Goal: Transaction & Acquisition: Book appointment/travel/reservation

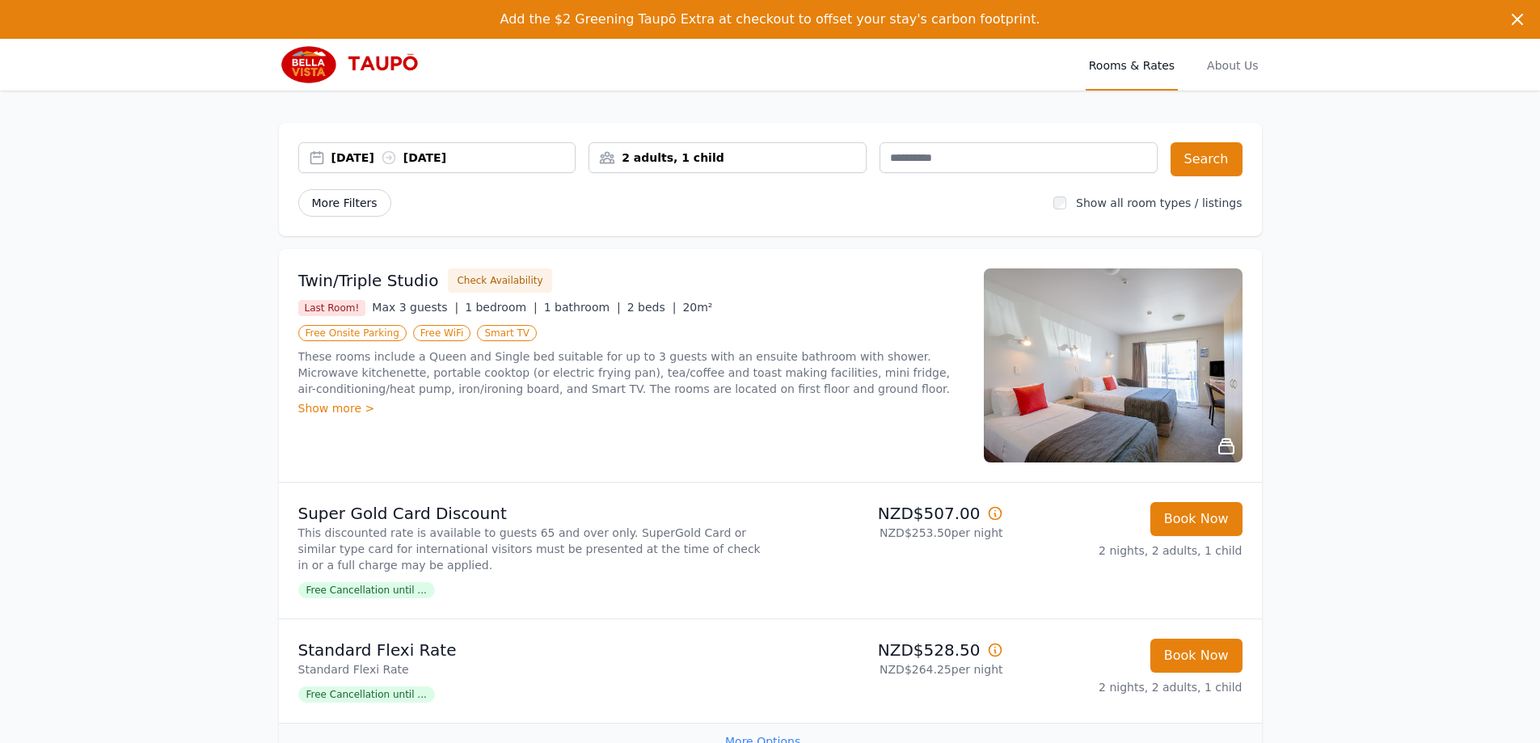
click at [333, 200] on span "More Filters" at bounding box center [344, 202] width 93 height 27
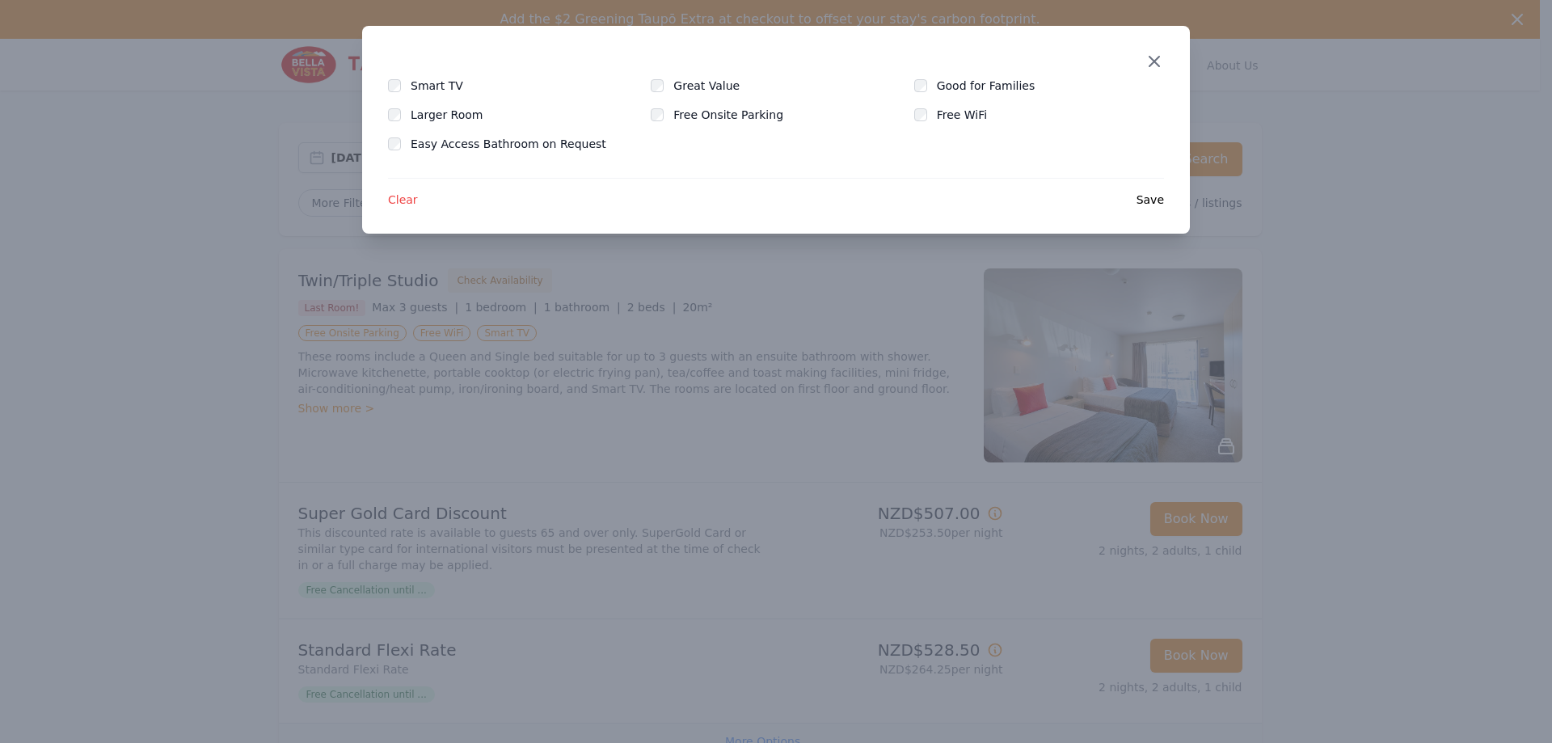
click at [1155, 55] on icon "button" at bounding box center [1154, 61] width 19 height 19
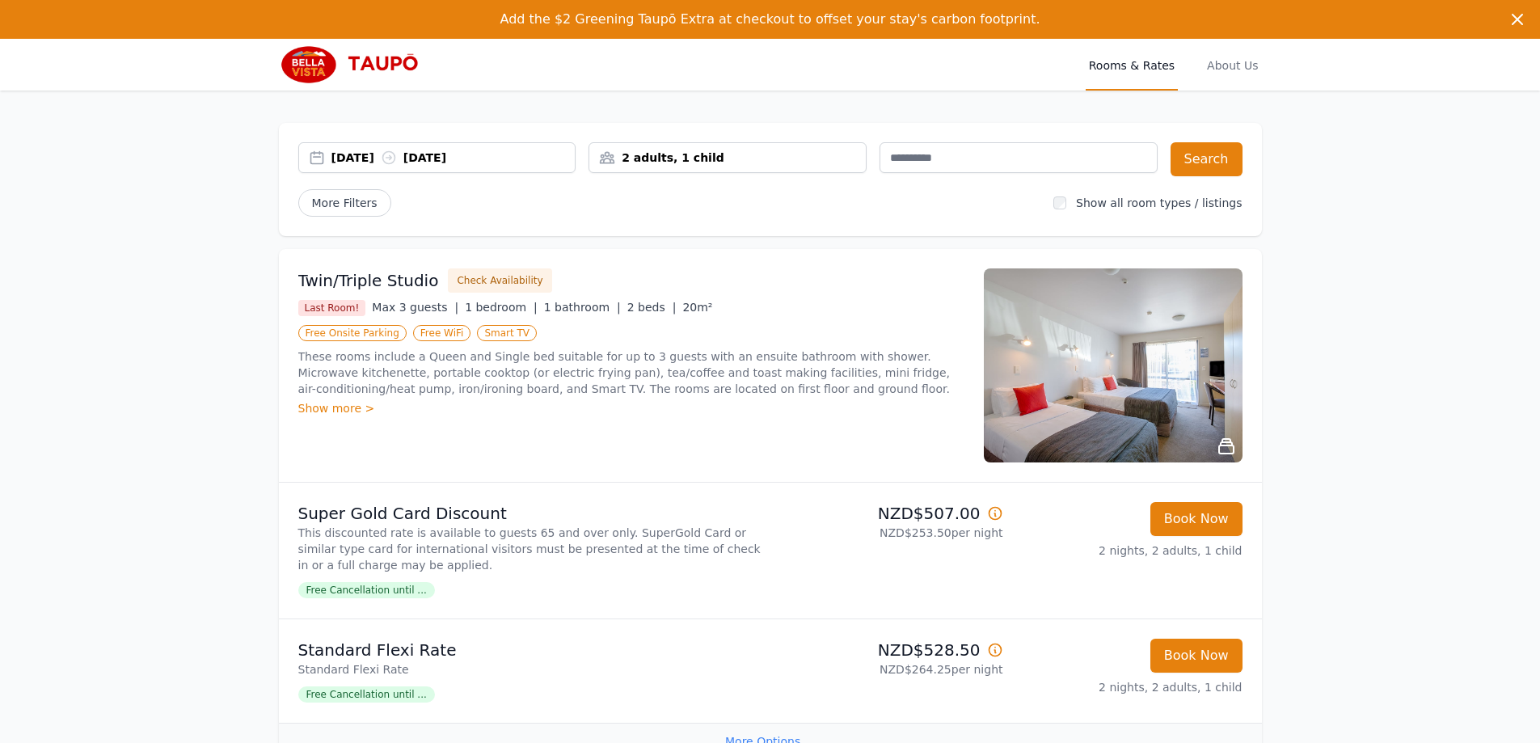
click at [719, 162] on div "2 adults, 1 child" at bounding box center [727, 158] width 276 height 16
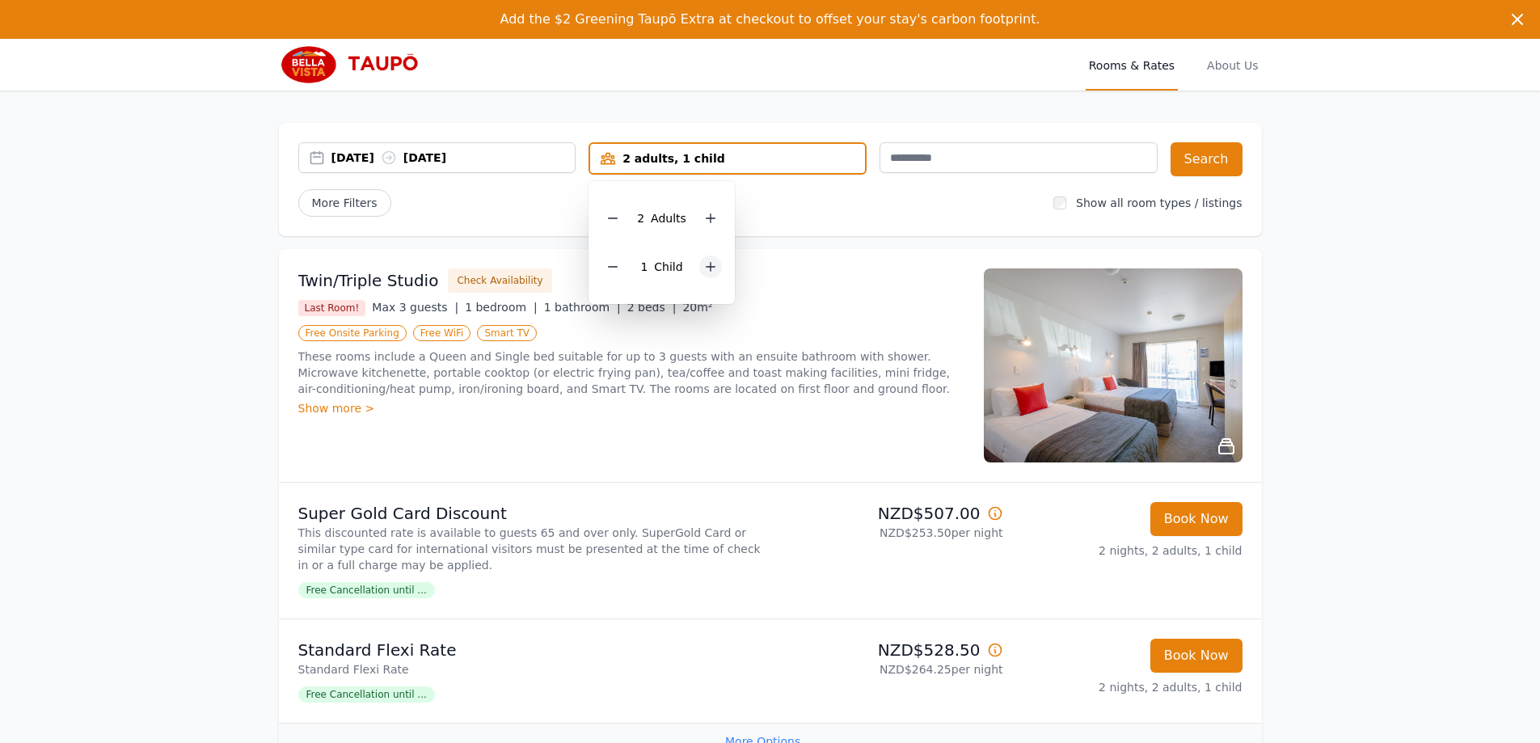
click at [715, 269] on icon at bounding box center [710, 266] width 13 height 13
click at [1215, 161] on button "Search" at bounding box center [1207, 159] width 72 height 34
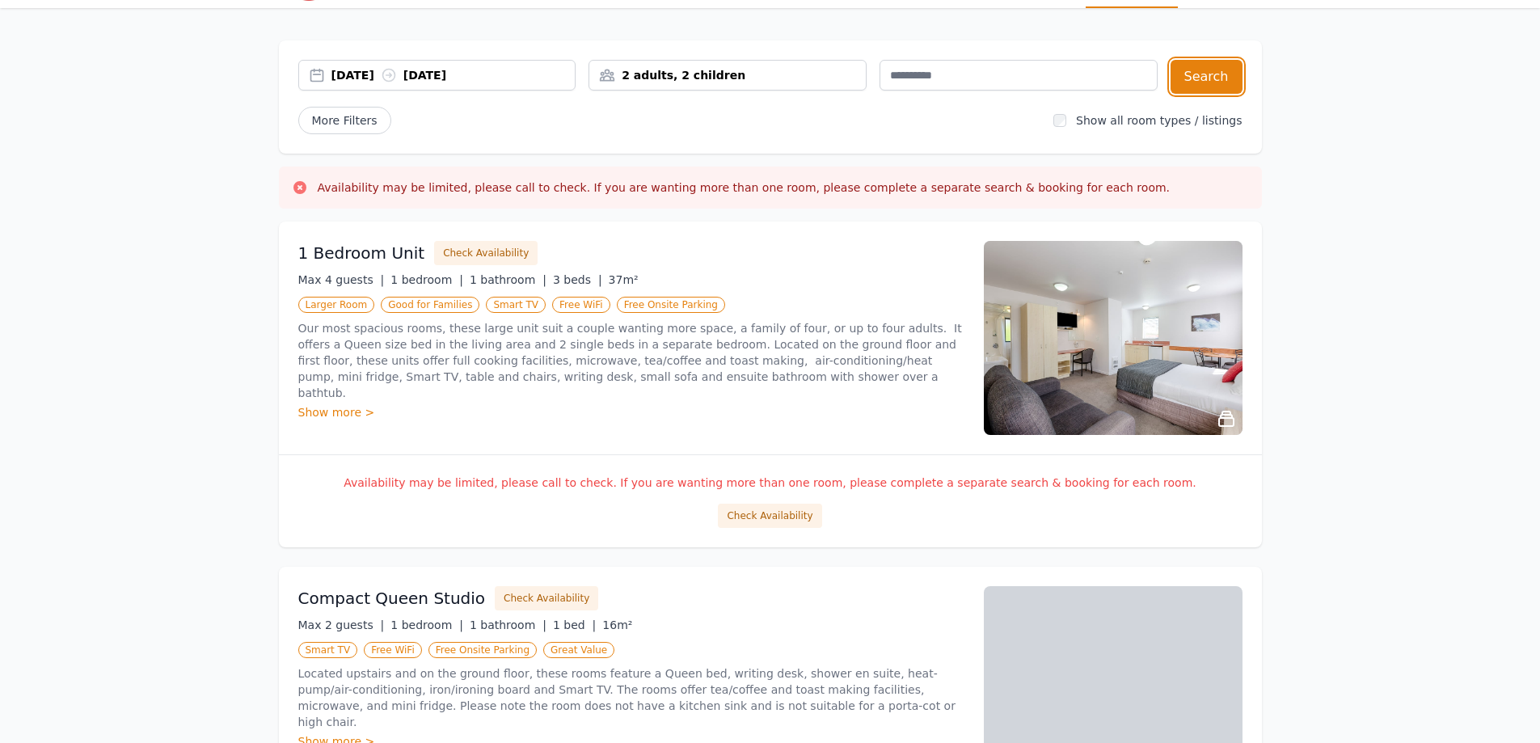
scroll to position [81, 0]
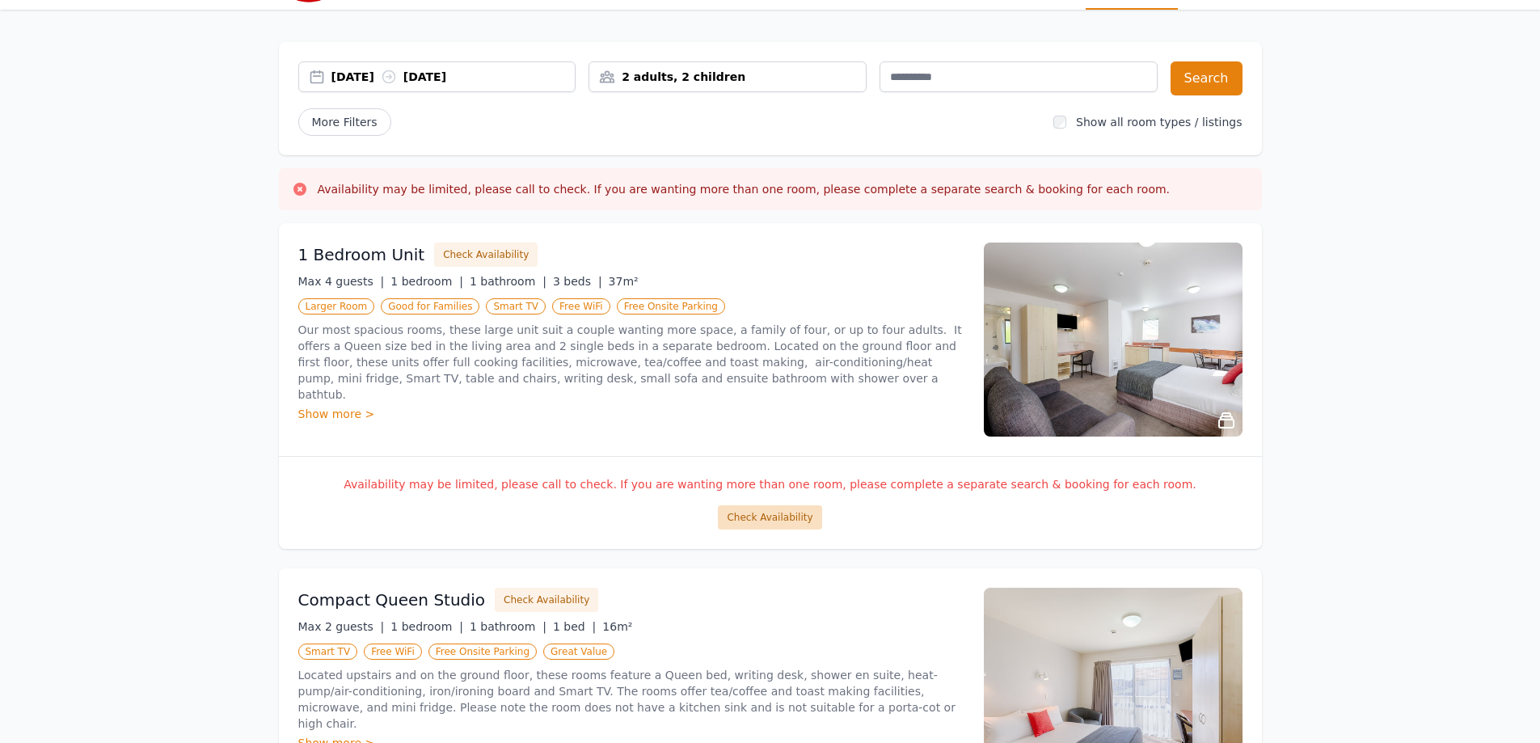
click at [749, 516] on button "Check Availability" at bounding box center [769, 517] width 103 height 24
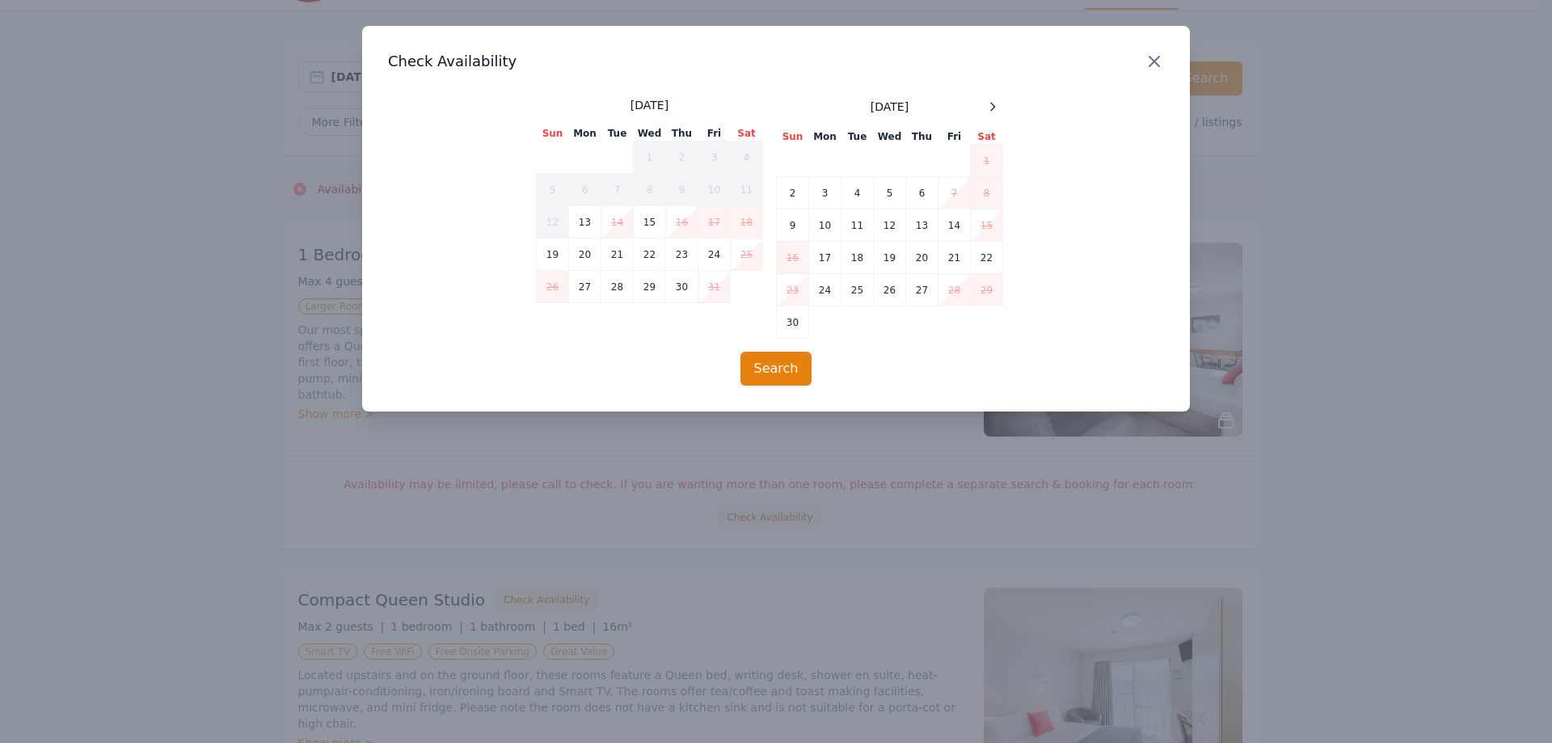
click at [1156, 55] on icon "button" at bounding box center [1154, 61] width 19 height 19
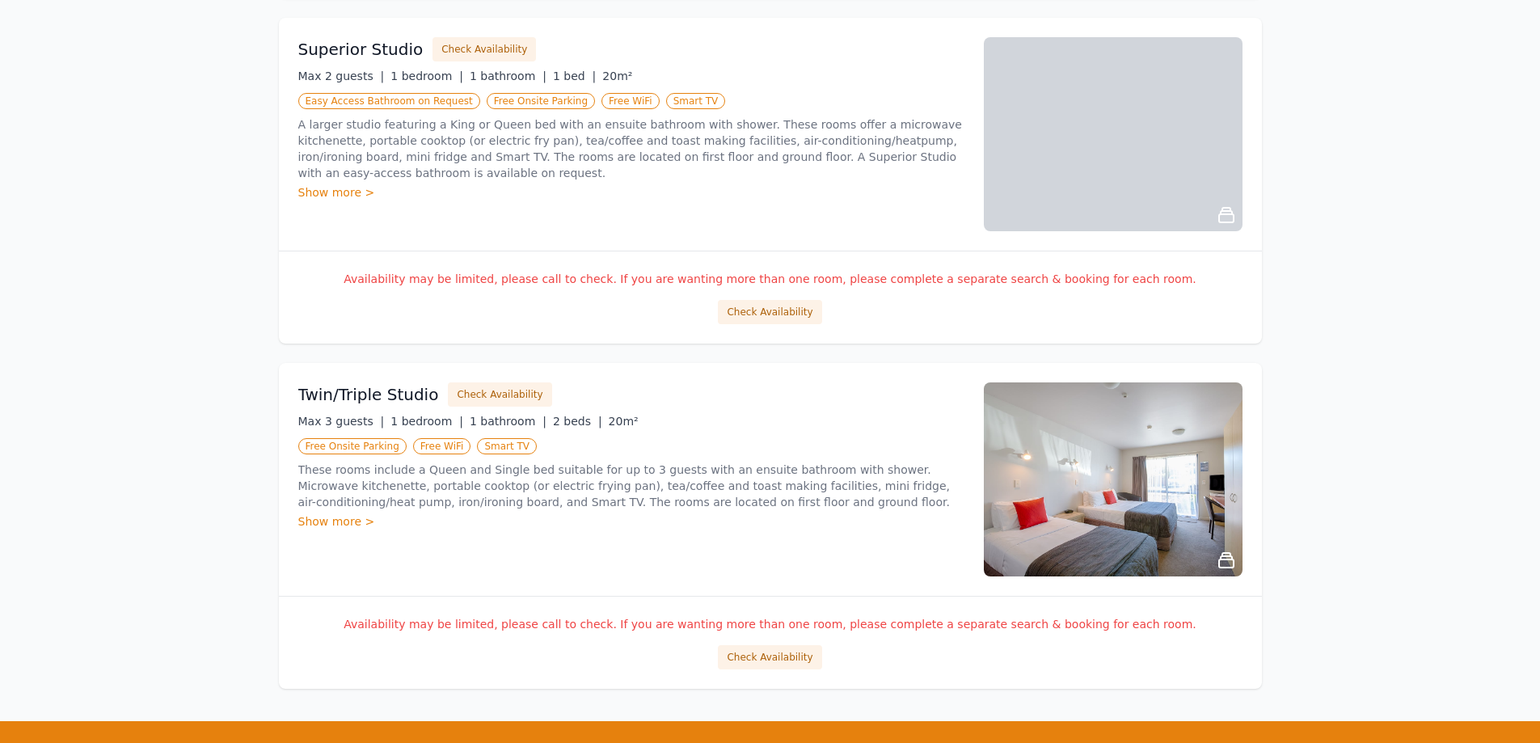
scroll to position [970, 0]
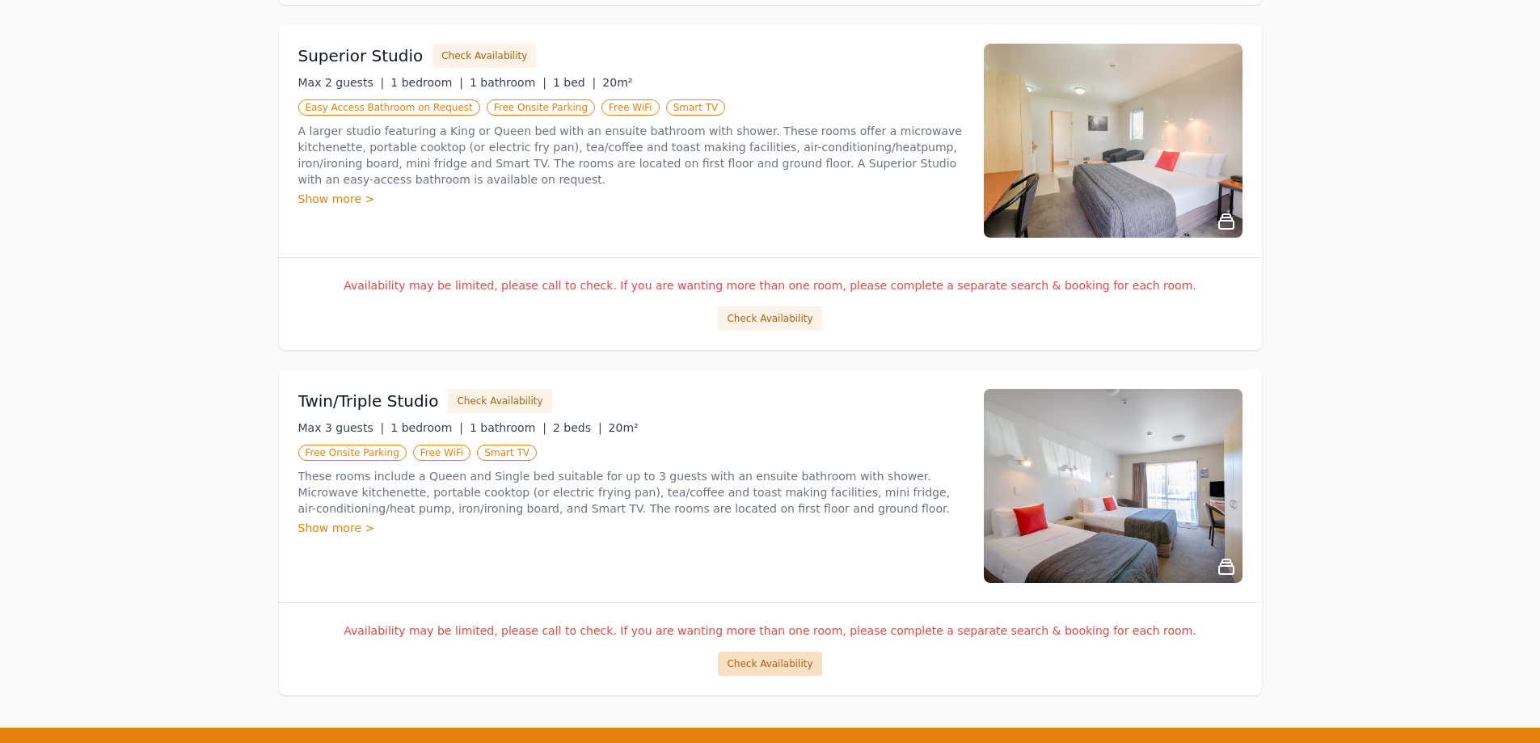
click at [796, 663] on button "Check Availability" at bounding box center [769, 664] width 103 height 24
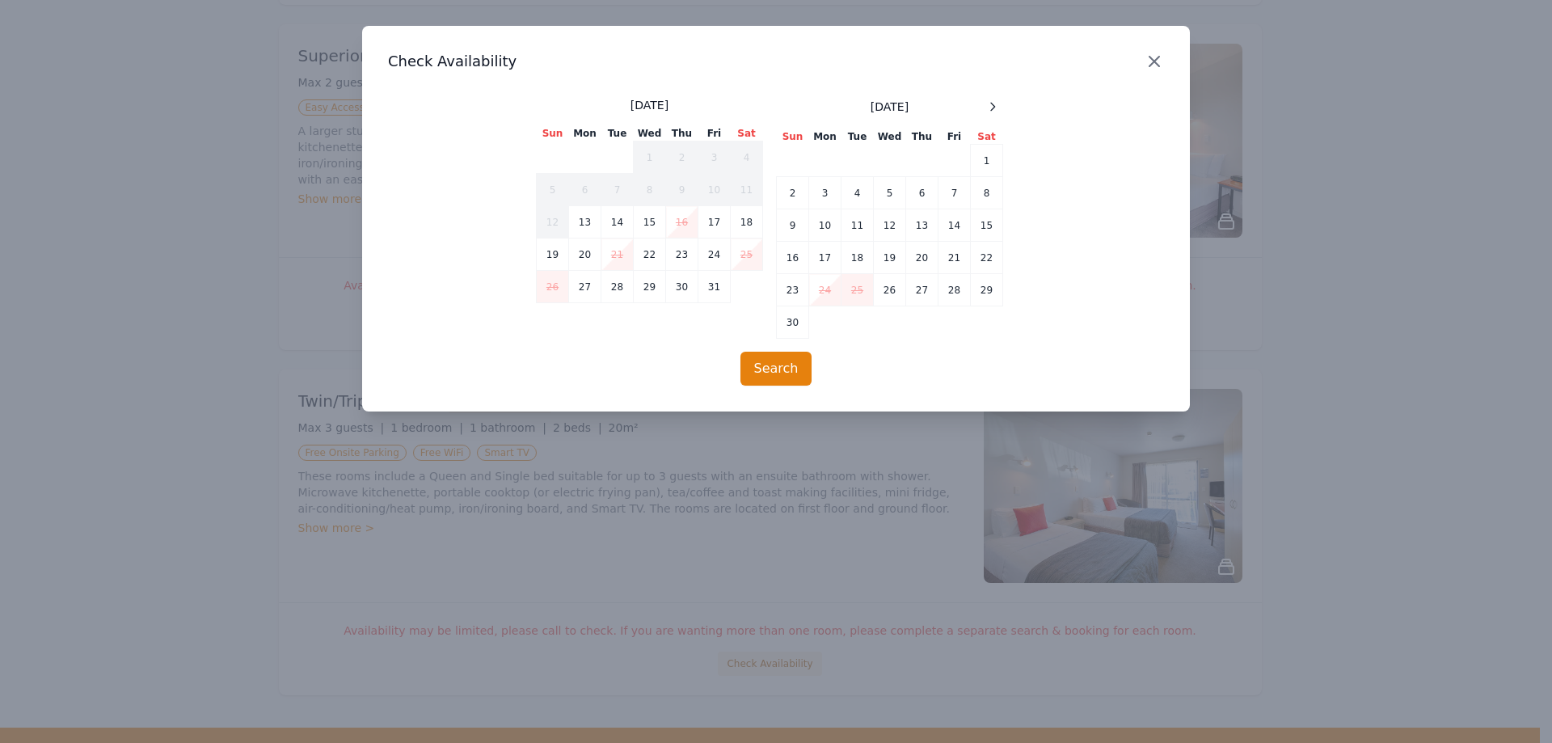
click at [1154, 56] on icon "button" at bounding box center [1154, 61] width 19 height 19
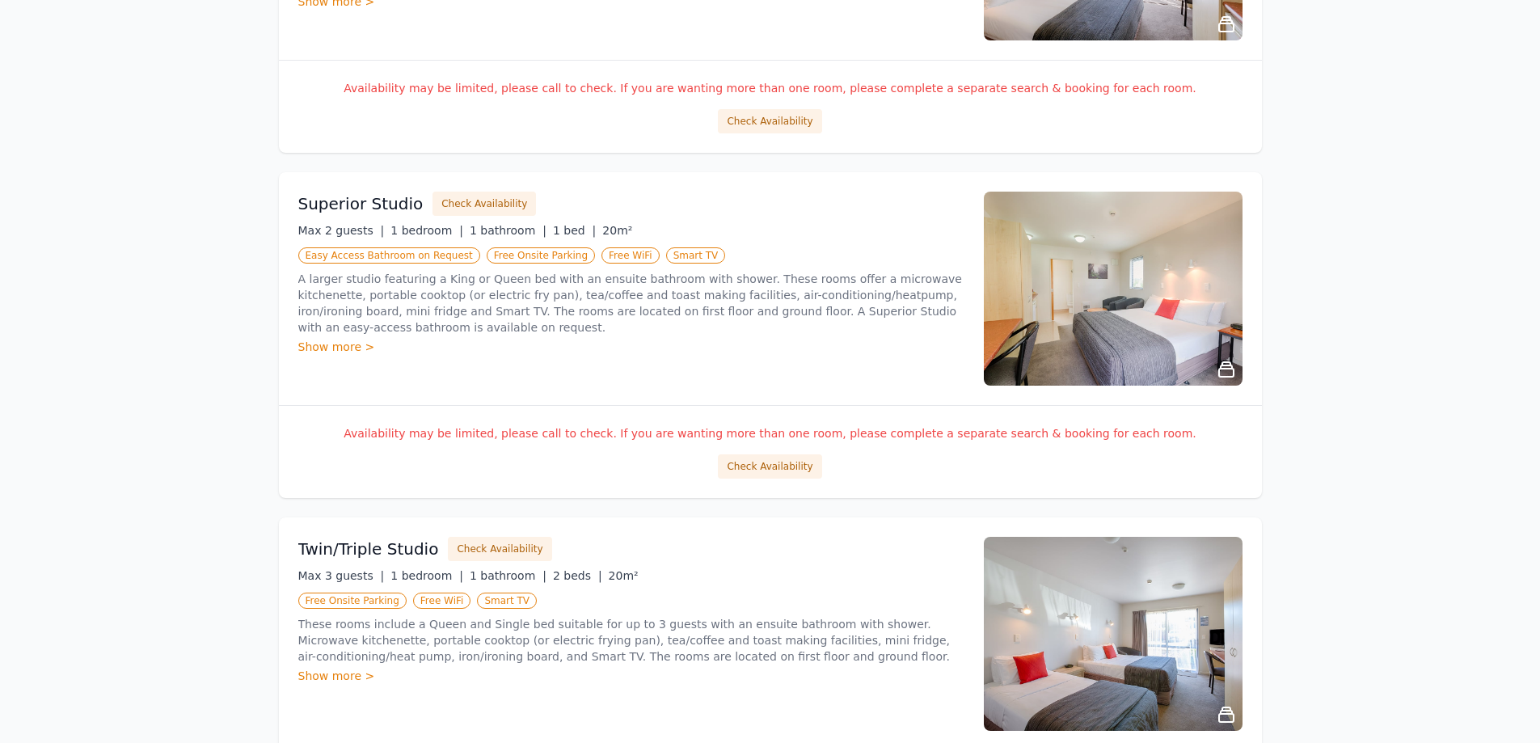
scroll to position [808, 0]
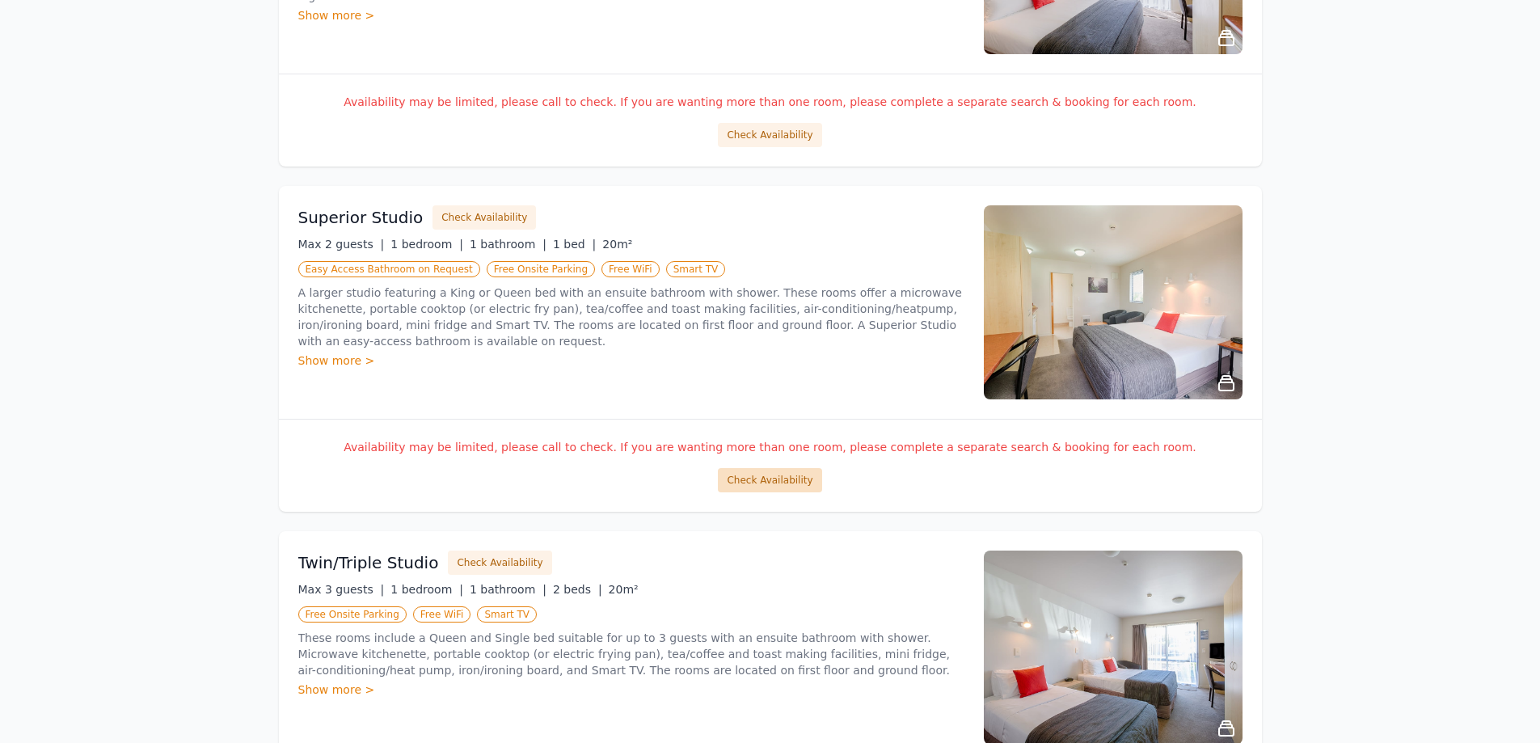
click at [766, 485] on button "Check Availability" at bounding box center [769, 480] width 103 height 24
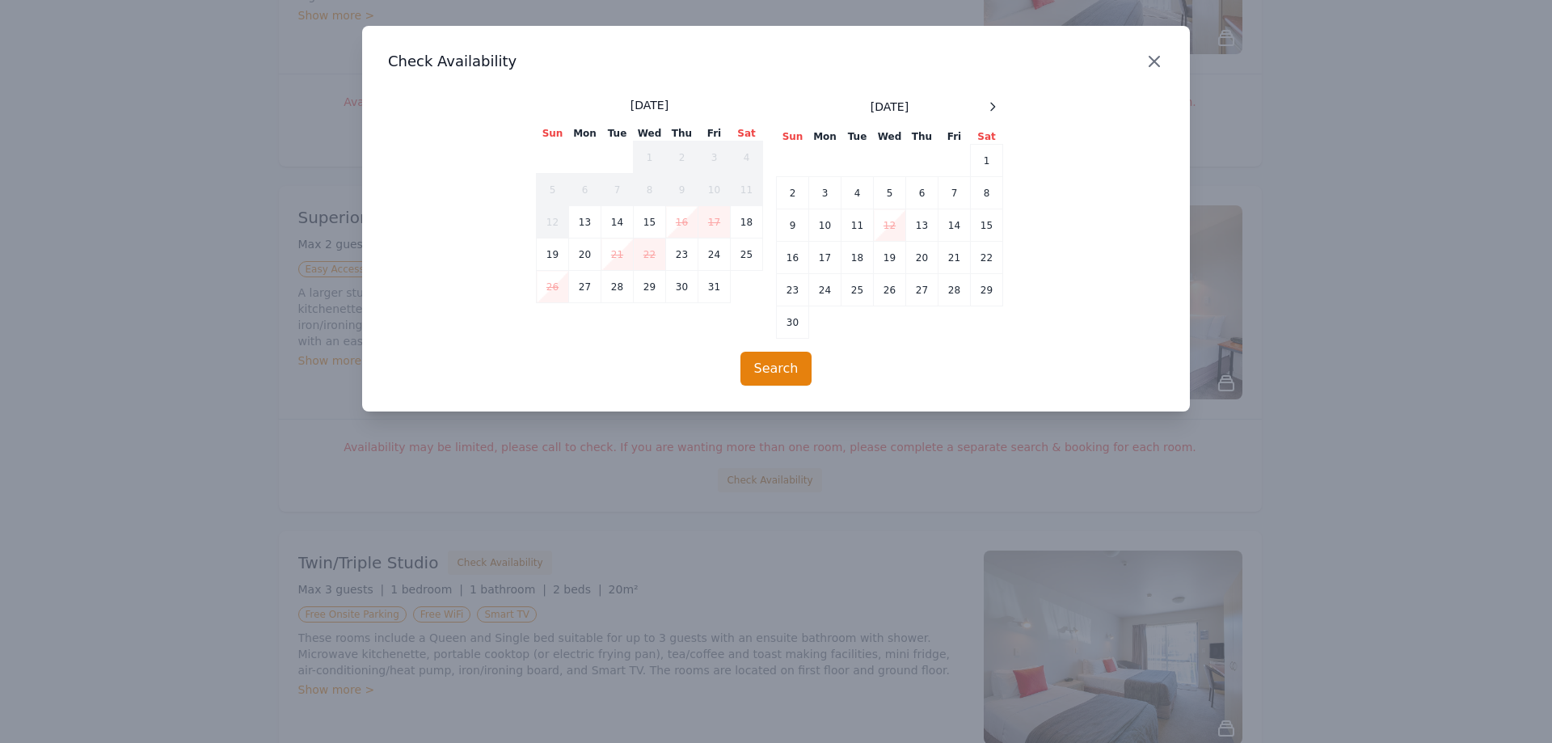
click at [1154, 63] on icon "button" at bounding box center [1155, 62] width 10 height 10
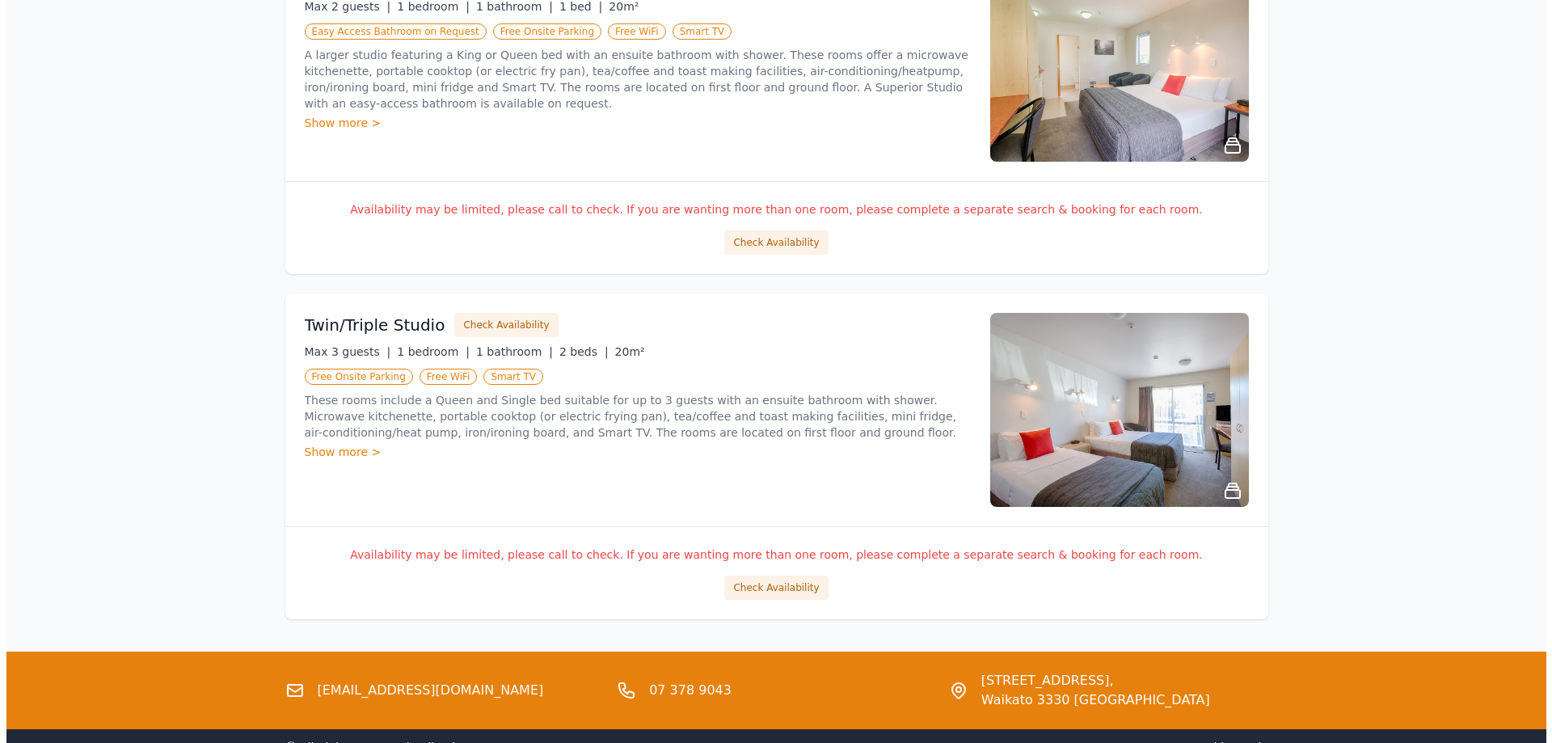
scroll to position [1051, 0]
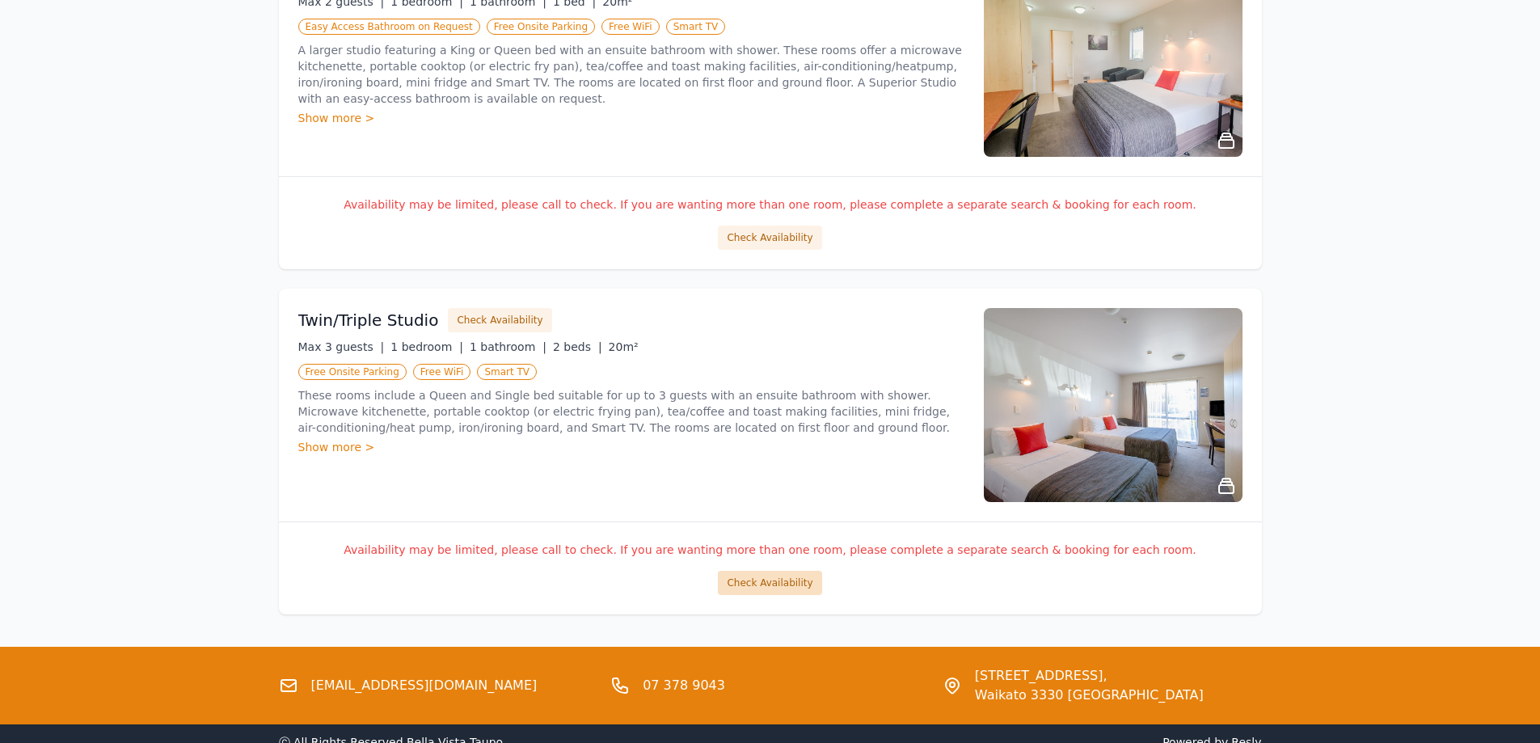
click at [779, 574] on button "Check Availability" at bounding box center [769, 583] width 103 height 24
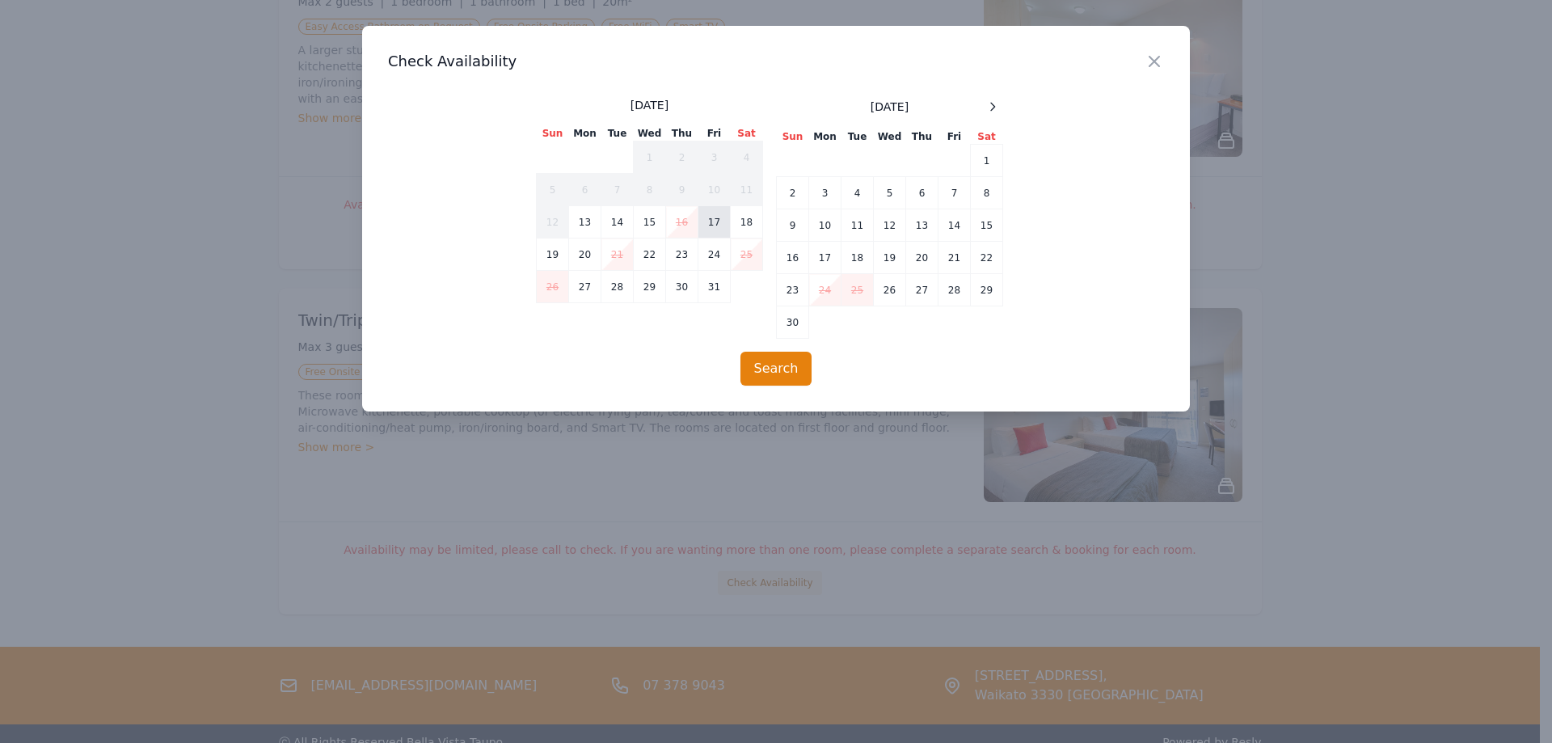
click at [717, 225] on td "17" at bounding box center [714, 222] width 32 height 32
click at [543, 253] on td "19" at bounding box center [553, 254] width 32 height 32
click at [783, 361] on button "Search" at bounding box center [777, 369] width 72 height 34
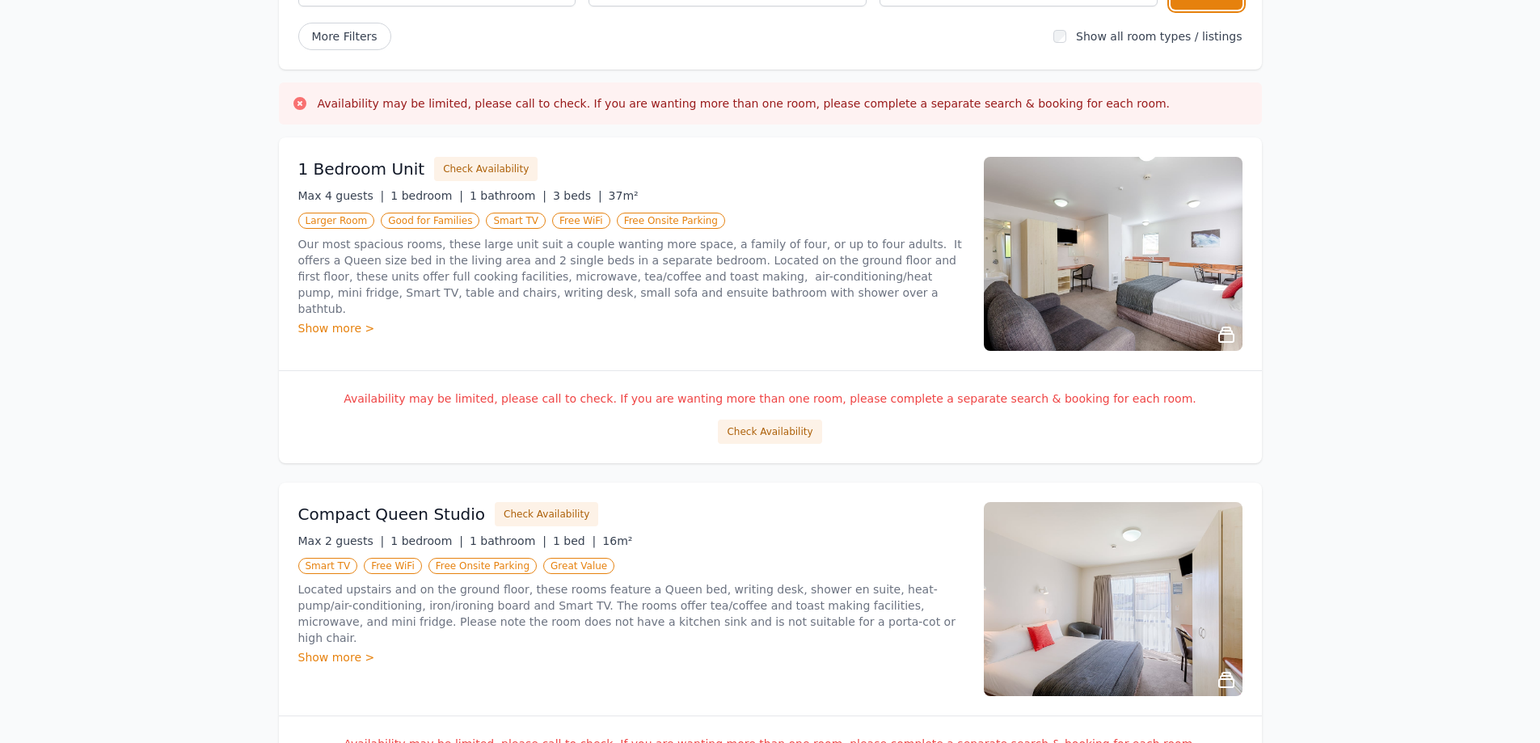
scroll to position [0, 0]
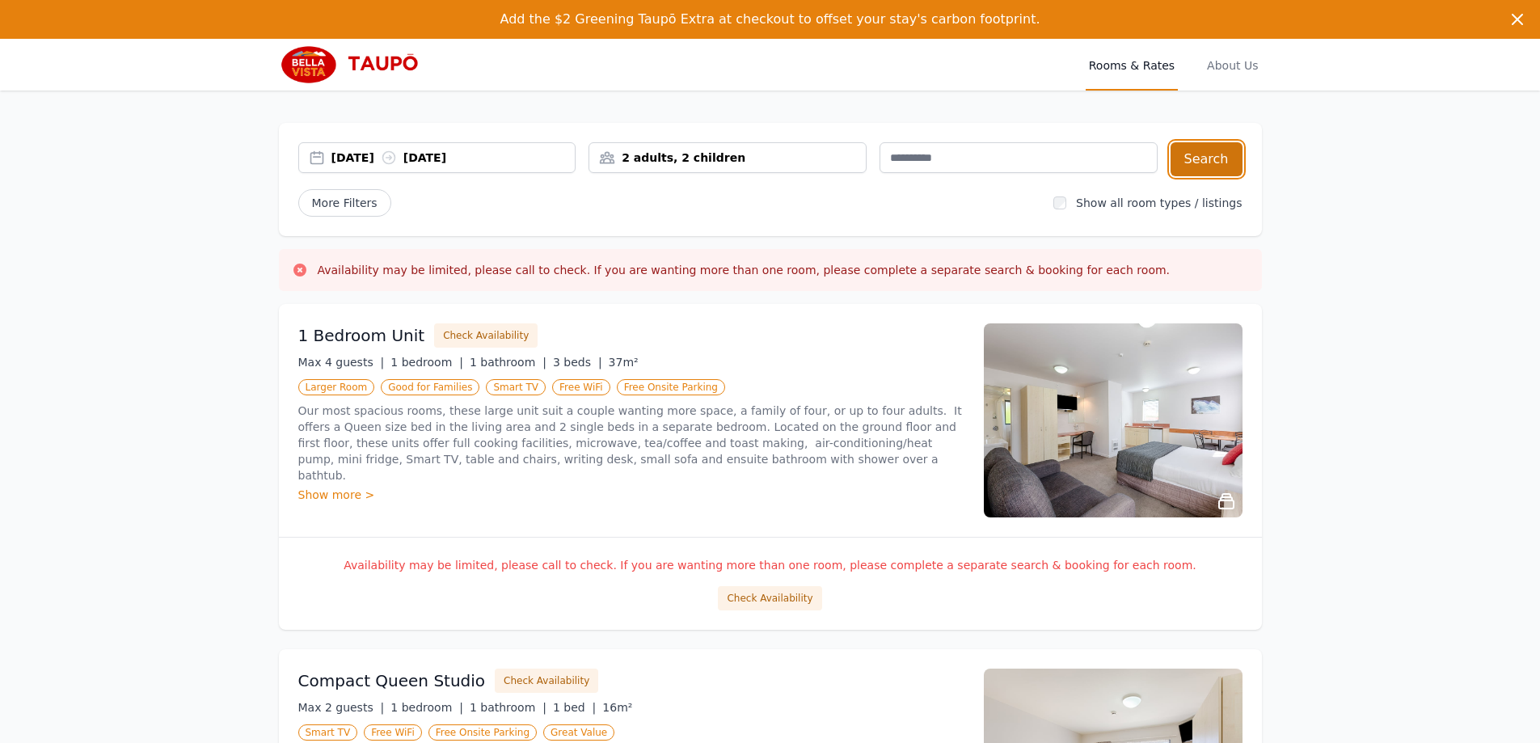
click at [1222, 158] on button "Search" at bounding box center [1207, 159] width 72 height 34
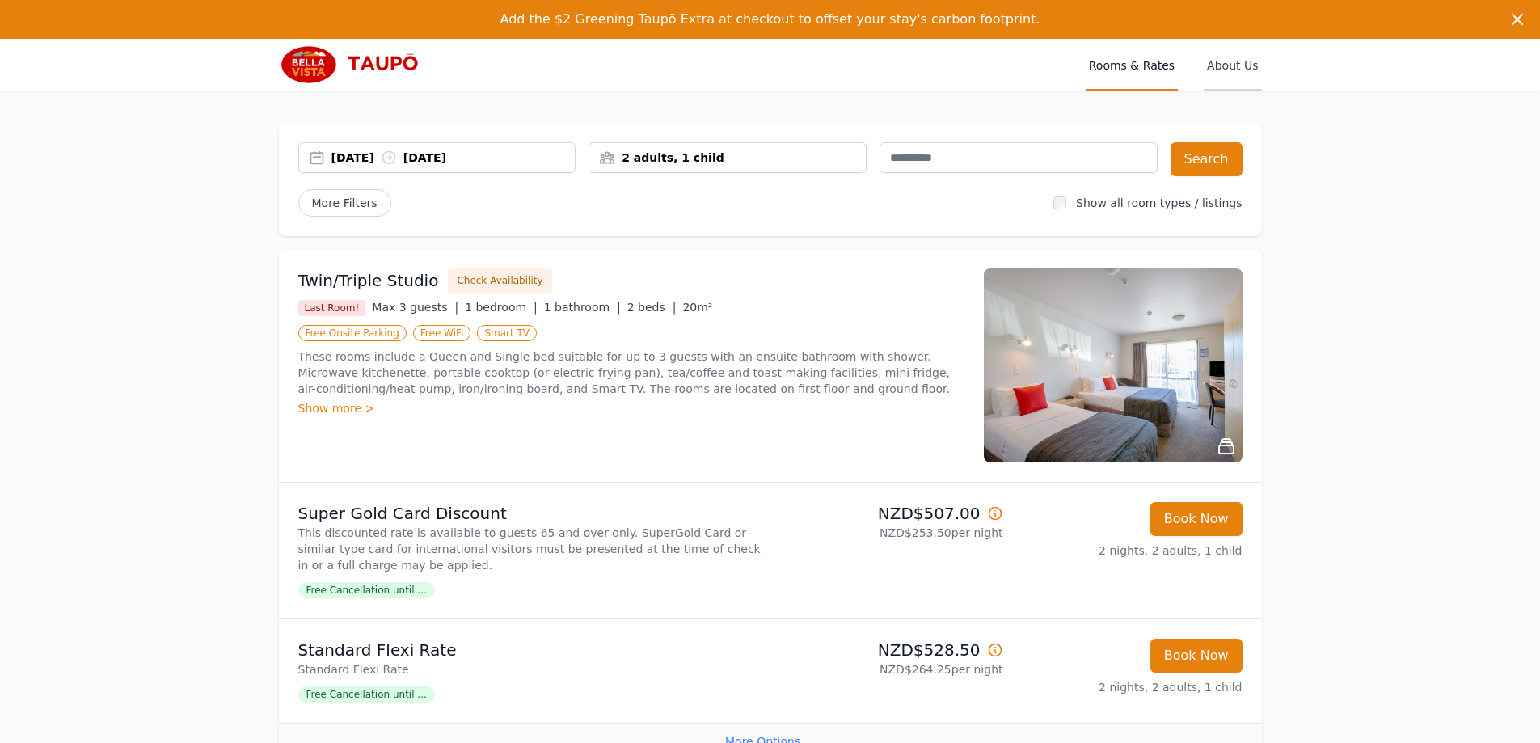
click at [1220, 61] on span "About Us" at bounding box center [1232, 65] width 57 height 52
